Goal: Find specific page/section: Find specific page/section

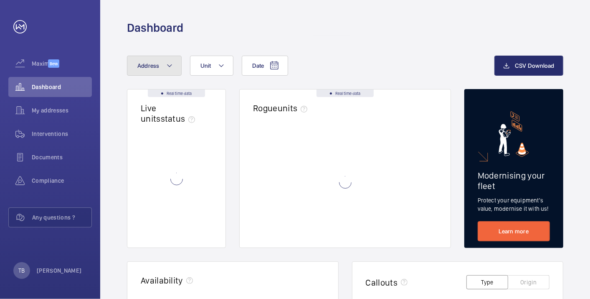
click at [151, 68] on span "Address" at bounding box center [148, 65] width 22 height 7
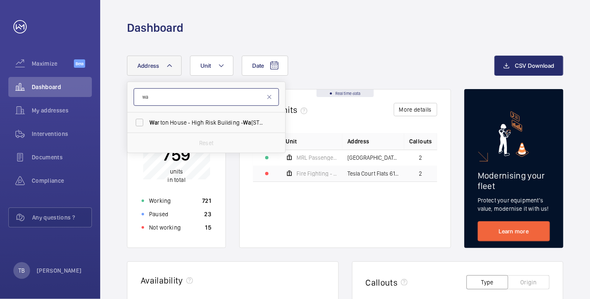
type input "w"
type input "warton"
click at [268, 95] on mat-icon at bounding box center [269, 97] width 7 height 7
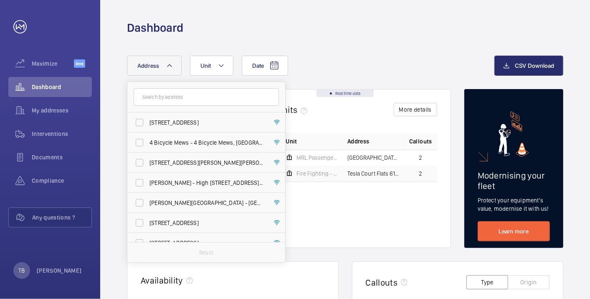
click at [333, 64] on div "Date Address 46 Warwick Road - 46 Warwick Road, LONDON SW5 9EH 4 Bicycle Mews -…" at bounding box center [311, 66] width 368 height 20
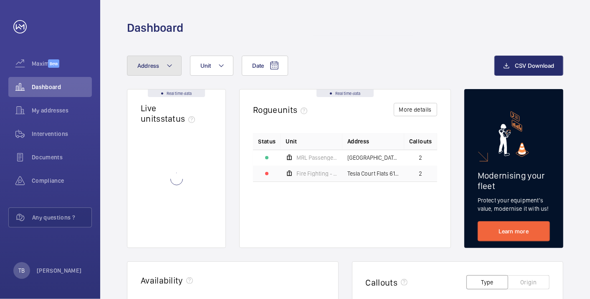
click at [162, 67] on button "Address" at bounding box center [154, 66] width 55 height 20
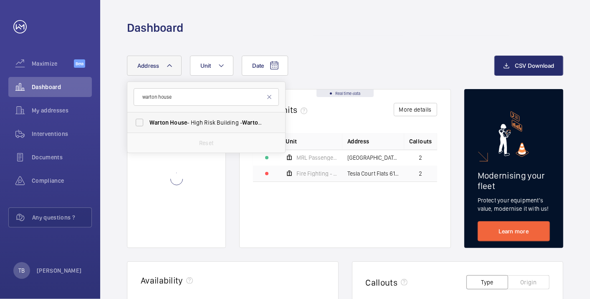
type input "warton house"
click at [187, 121] on span "Warton House - High Risk Building - Warton House , LONDON E15 2NE" at bounding box center [207, 122] width 115 height 8
click at [148, 121] on input "Warton House - High Risk Building - Warton House , LONDON E15 2NE" at bounding box center [139, 122] width 17 height 17
checkbox input "true"
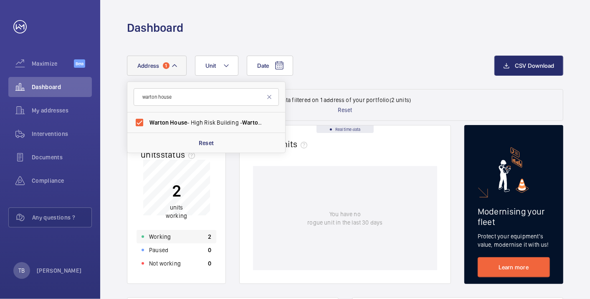
click at [178, 236] on div "Working 2" at bounding box center [177, 236] width 80 height 13
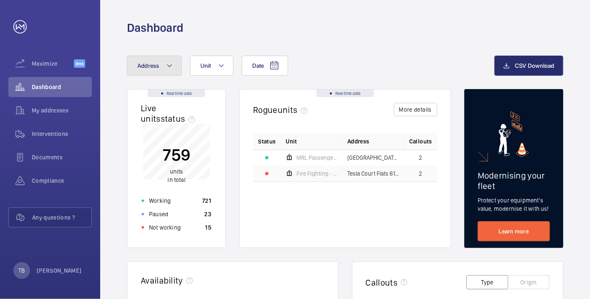
click at [160, 66] on button "Address" at bounding box center [154, 66] width 55 height 20
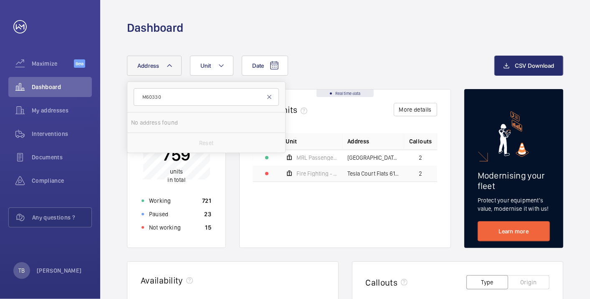
type input "M60330"
click at [269, 96] on mat-icon at bounding box center [269, 97] width 7 height 7
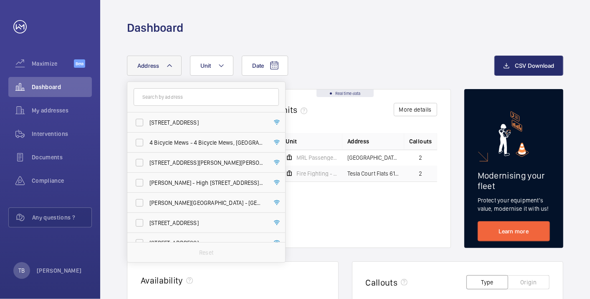
click at [325, 62] on div "Date Address 46 Warwick Road - 46 Warwick Road, LONDON SW5 9EH 4 Bicycle Mews -…" at bounding box center [311, 66] width 368 height 20
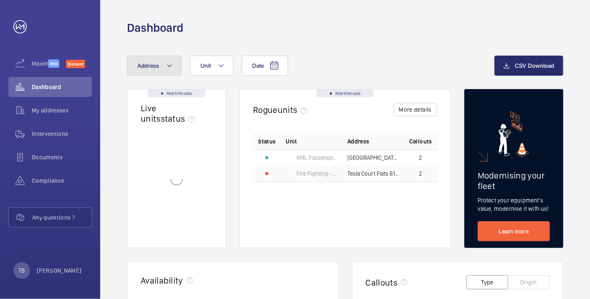
click at [164, 68] on button "Address" at bounding box center [154, 66] width 55 height 20
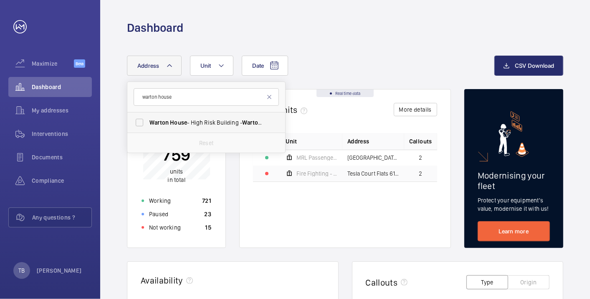
type input "warton house"
click at [209, 123] on span "[GEOGRAPHIC_DATA] - [STREET_ADDRESS]" at bounding box center [207, 122] width 115 height 8
click at [148, 123] on input "[GEOGRAPHIC_DATA] - [STREET_ADDRESS]" at bounding box center [139, 122] width 17 height 17
checkbox input "true"
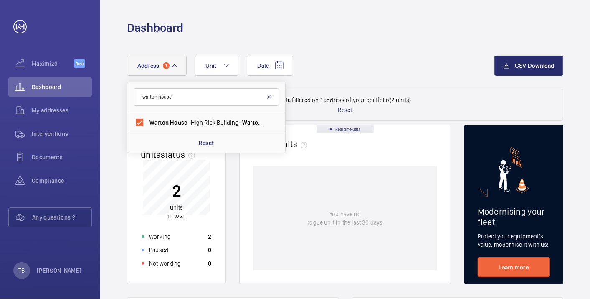
click at [271, 96] on mat-icon at bounding box center [269, 97] width 7 height 7
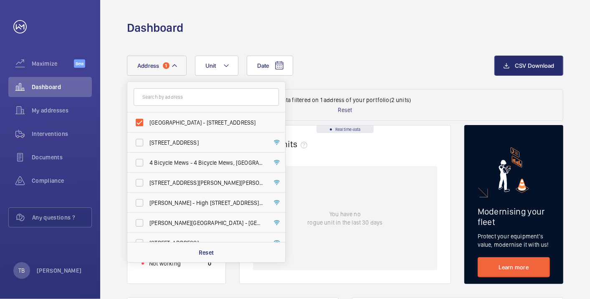
click at [344, 63] on div "Date Address [STREET_ADDRESS][GEOGRAPHIC_DATA][STREET_ADDRESS] 4 Bicycle Mews -…" at bounding box center [311, 66] width 368 height 20
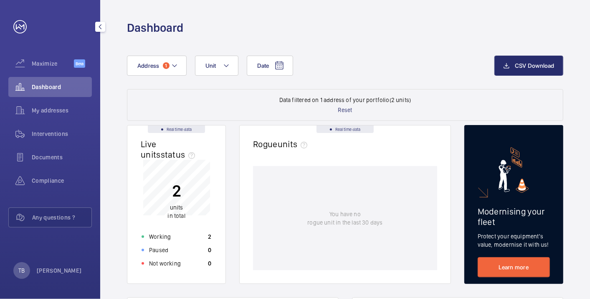
click at [46, 87] on span "Dashboard" at bounding box center [62, 87] width 60 height 8
click at [172, 64] on mat-icon at bounding box center [174, 66] width 7 height 10
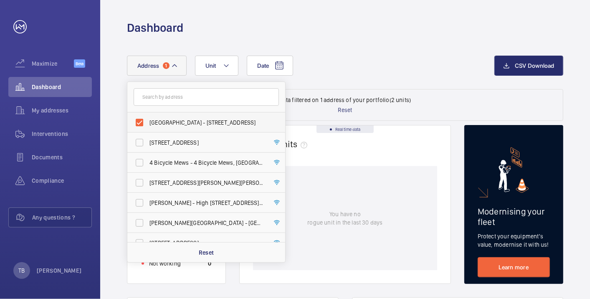
click at [165, 115] on label "[GEOGRAPHIC_DATA] - [STREET_ADDRESS]" at bounding box center [199, 122] width 145 height 20
click at [148, 115] on input "[GEOGRAPHIC_DATA] - [STREET_ADDRESS]" at bounding box center [139, 122] width 17 height 17
checkbox input "false"
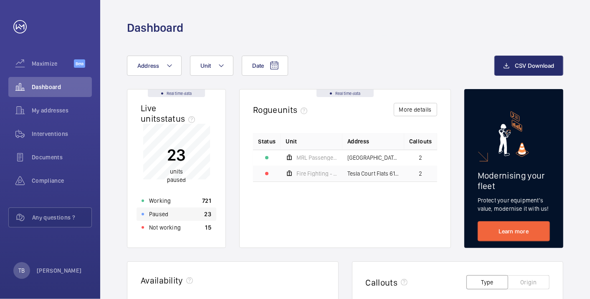
click at [183, 213] on div "Paused 23" at bounding box center [177, 213] width 80 height 13
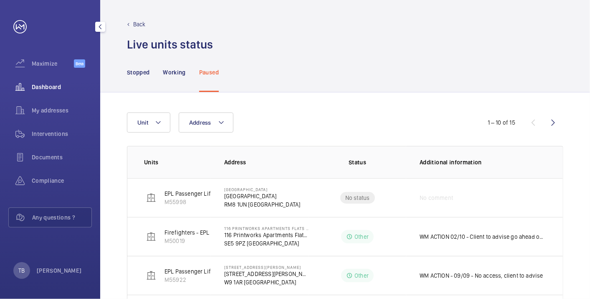
click at [43, 84] on span "Dashboard" at bounding box center [62, 87] width 60 height 8
